Goal: Task Accomplishment & Management: Manage account settings

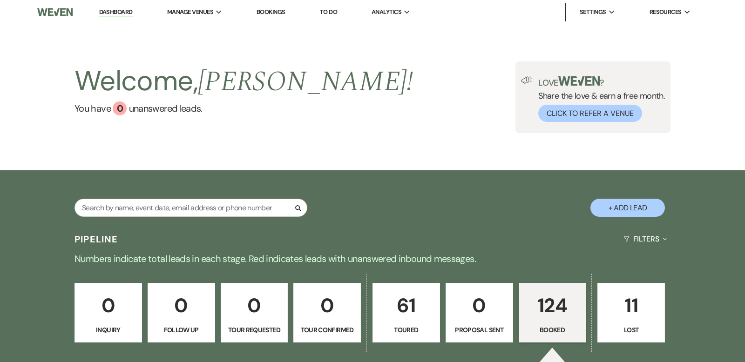
click at [550, 290] on p "124" at bounding box center [552, 305] width 55 height 31
click at [126, 9] on link "Dashboard" at bounding box center [116, 12] width 34 height 9
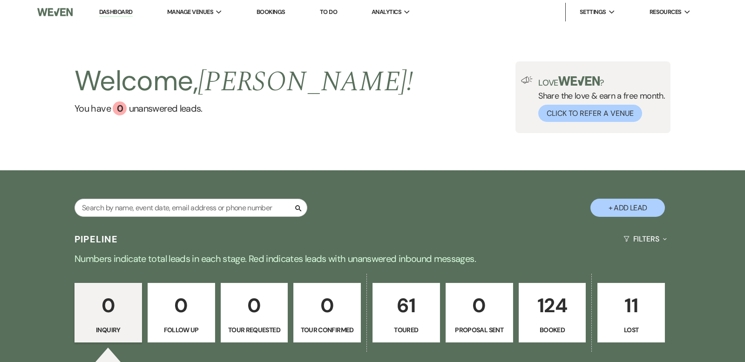
click at [552, 300] on p "124" at bounding box center [552, 305] width 55 height 31
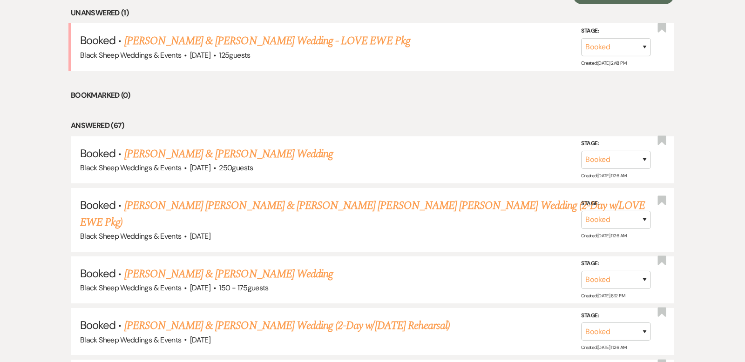
scroll to position [391, 0]
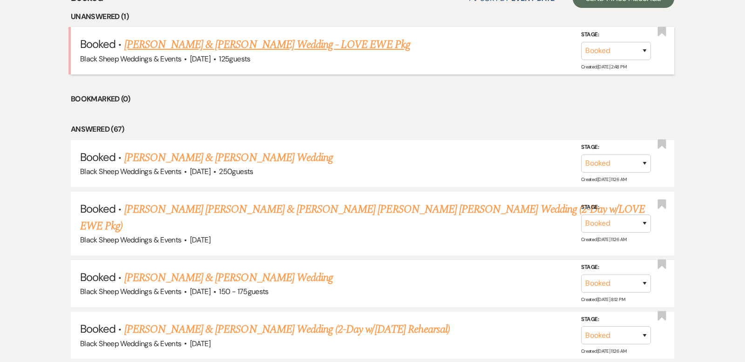
click at [258, 47] on link "[PERSON_NAME] & [PERSON_NAME] Wedding - LOVE EWE Pkg" at bounding box center [267, 44] width 286 height 17
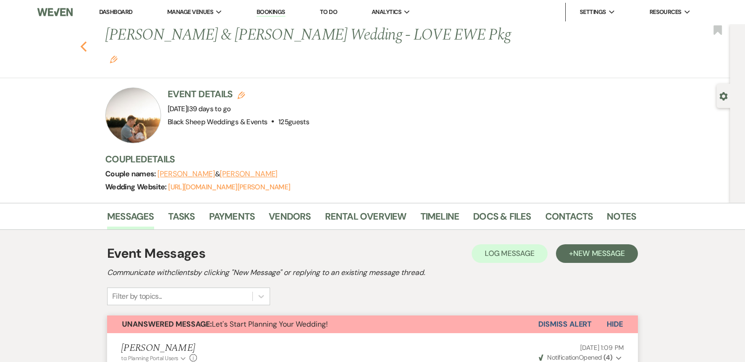
click at [83, 41] on use "button" at bounding box center [84, 46] width 6 height 10
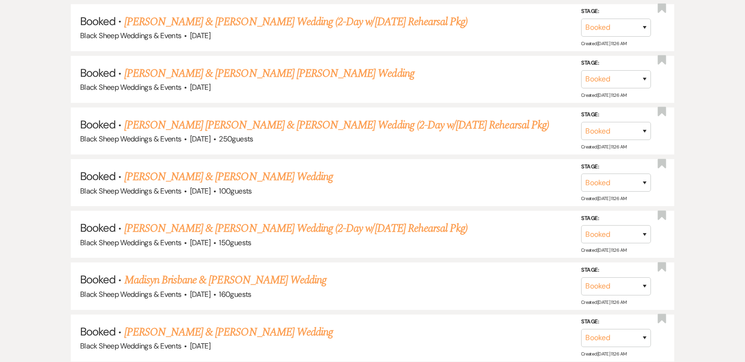
scroll to position [6537, 0]
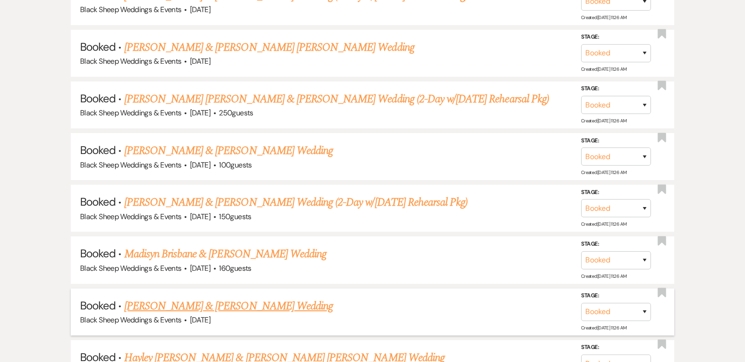
click at [187, 298] on link "[PERSON_NAME] & [PERSON_NAME] Wedding" at bounding box center [228, 306] width 209 height 17
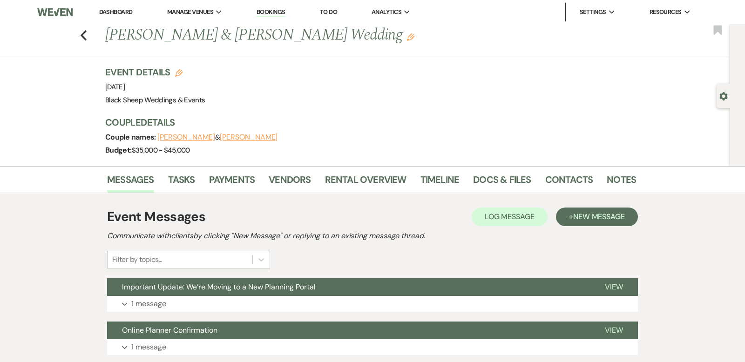
click at [192, 137] on button "[PERSON_NAME]" at bounding box center [186, 137] width 58 height 7
select select "1"
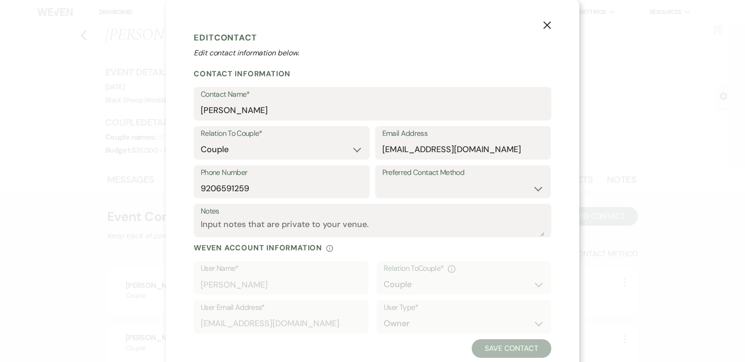
click at [547, 22] on icon "X" at bounding box center [547, 25] width 8 height 8
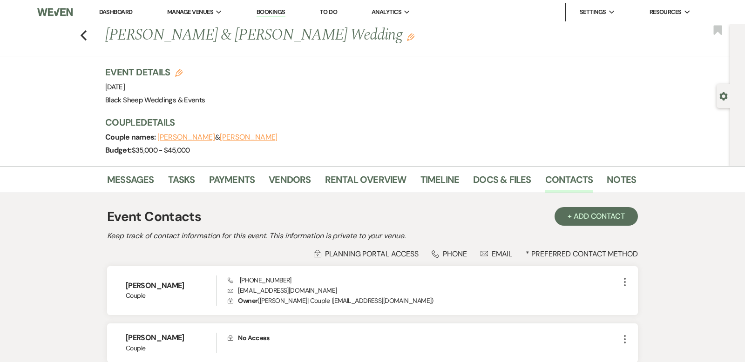
click at [120, 11] on link "Dashboard" at bounding box center [116, 12] width 34 height 8
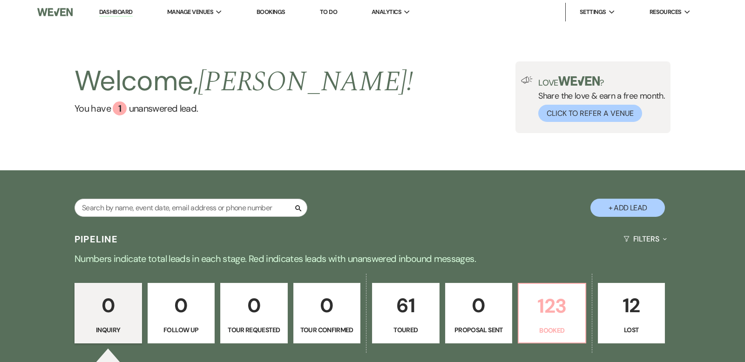
click at [564, 305] on p "123" at bounding box center [551, 306] width 55 height 31
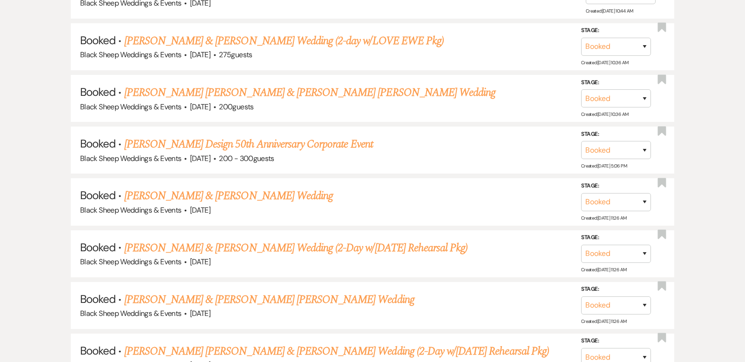
scroll to position [6537, 0]
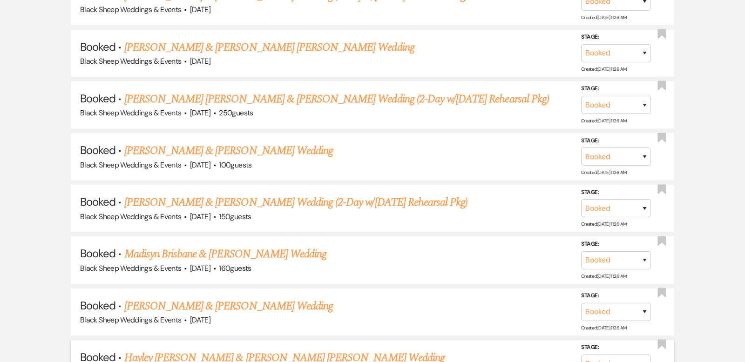
click at [208, 350] on link "Hayley [PERSON_NAME] & [PERSON_NAME] [PERSON_NAME] Wedding" at bounding box center [284, 358] width 320 height 17
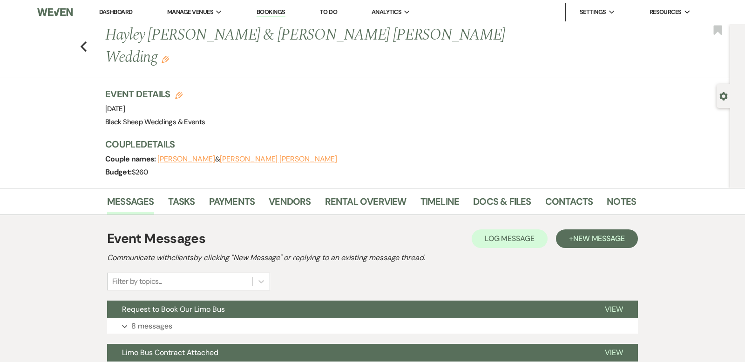
click at [197, 156] on button "[PERSON_NAME]" at bounding box center [186, 159] width 58 height 7
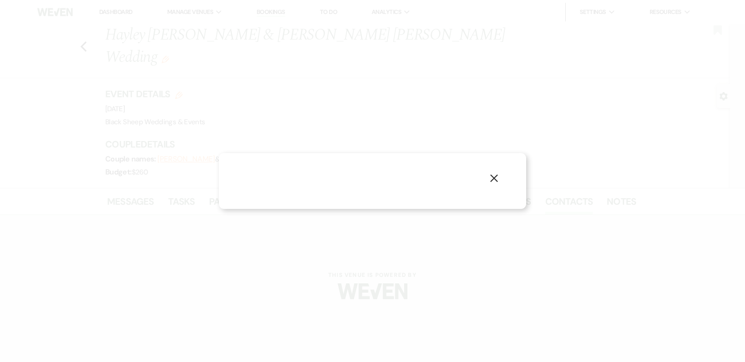
select select "1"
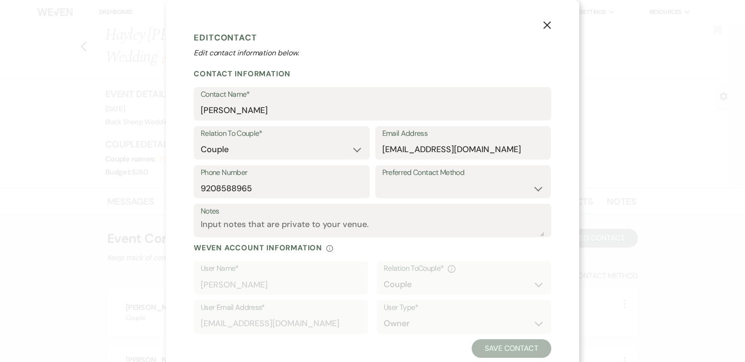
click at [549, 26] on icon "X" at bounding box center [547, 25] width 8 height 8
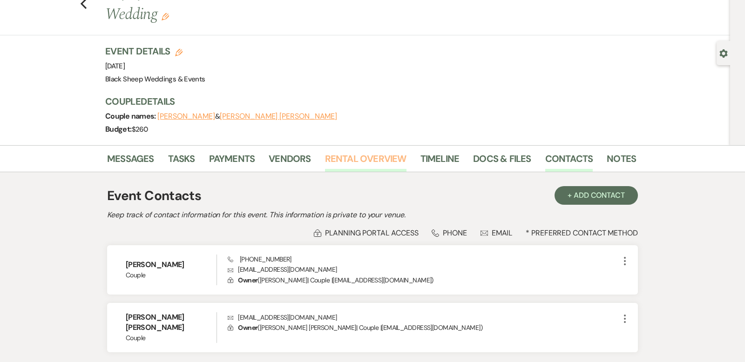
scroll to position [44, 0]
click at [292, 112] on button "[PERSON_NAME] [PERSON_NAME]" at bounding box center [278, 115] width 117 height 7
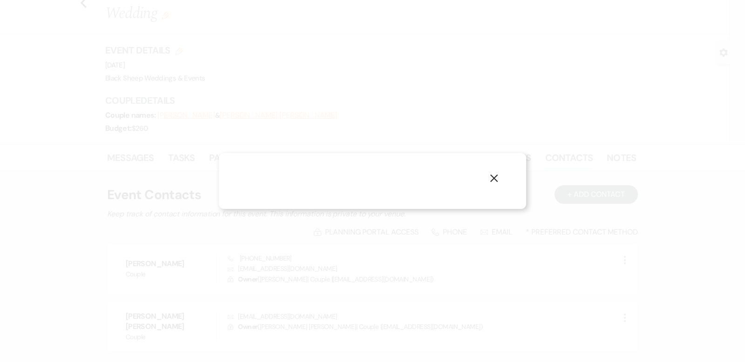
select select "1"
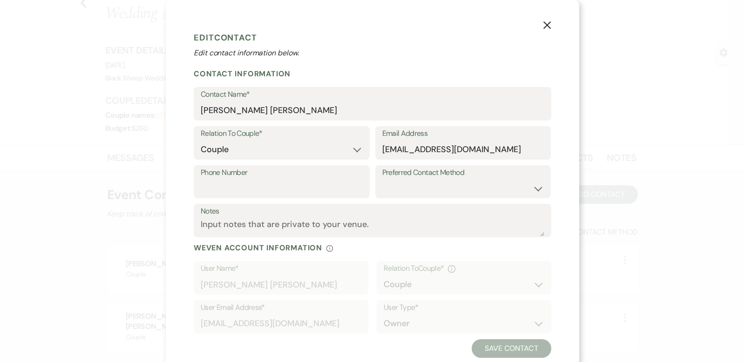
click at [549, 24] on icon "X" at bounding box center [547, 25] width 8 height 8
